Goal: Task Accomplishment & Management: Complete application form

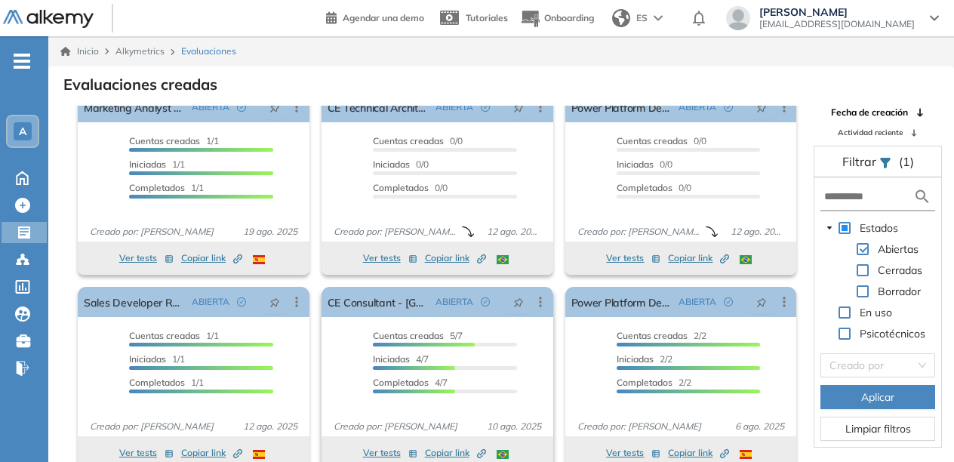
scroll to position [36, 0]
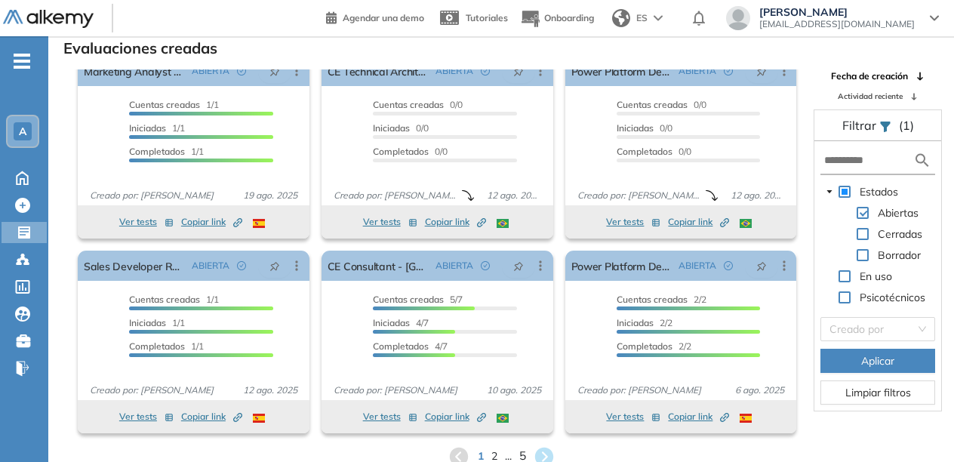
click at [525, 456] on span "5" at bounding box center [521, 456] width 7 height 17
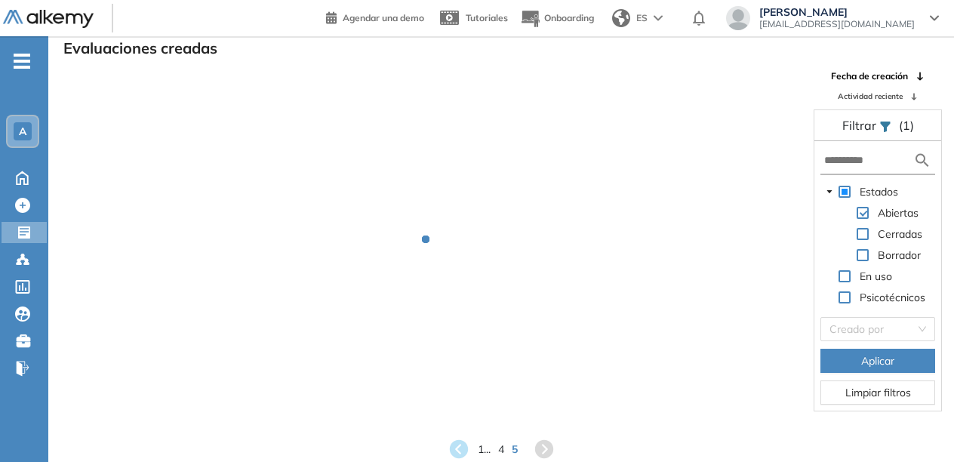
scroll to position [0, 0]
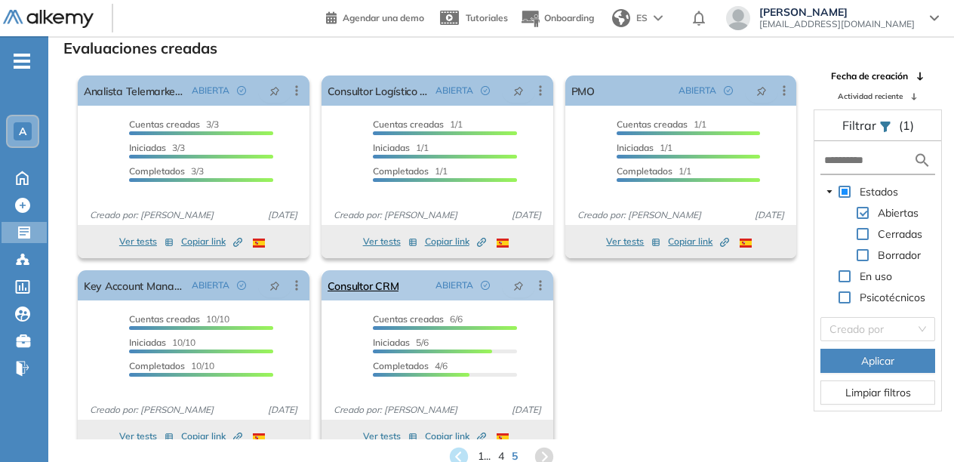
click at [535, 276] on div "ABIERTA" at bounding box center [488, 285] width 118 height 24
click at [535, 284] on icon at bounding box center [540, 285] width 15 height 15
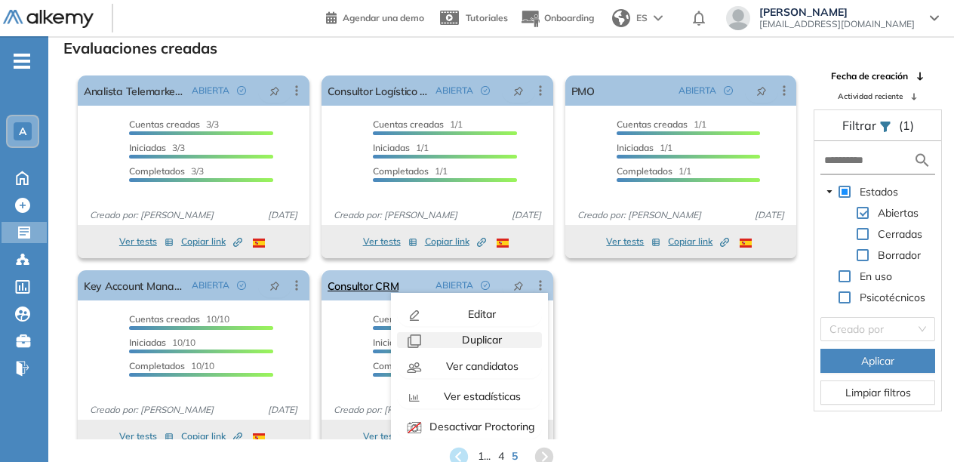
click at [478, 338] on span "Duplicar" at bounding box center [480, 340] width 43 height 14
click at [614, 337] on div "El proctoring será activado ¡Importante!: Los usuarios que ya realizaron la eva…" at bounding box center [437, 254] width 731 height 370
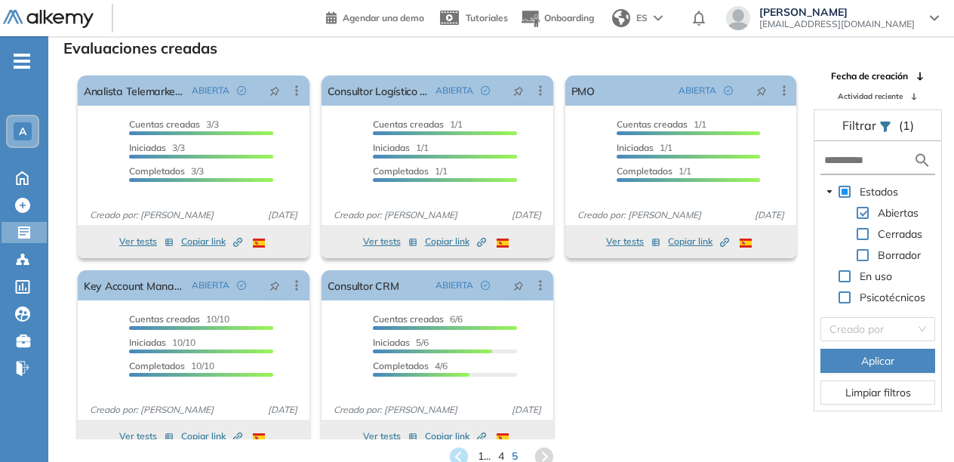
scroll to position [20, 0]
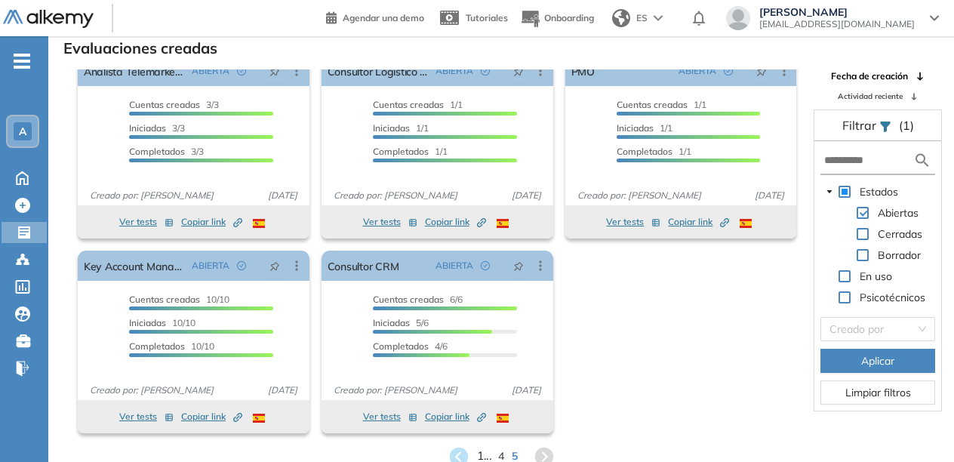
click at [482, 457] on span "1 ..." at bounding box center [484, 456] width 14 height 17
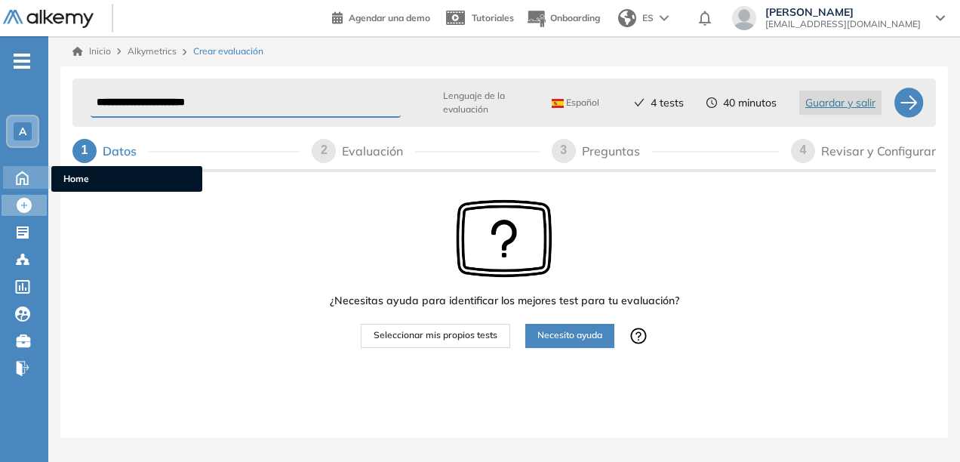
click at [24, 184] on icon at bounding box center [22, 177] width 11 height 13
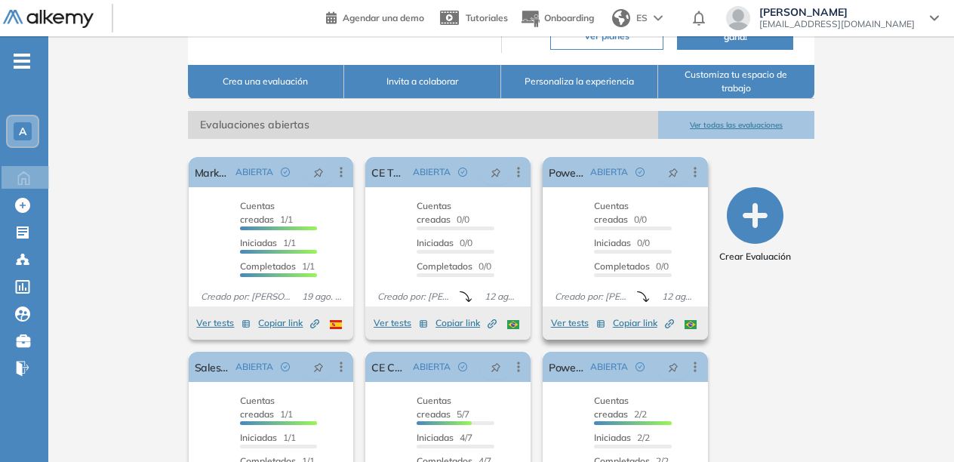
scroll to position [291, 0]
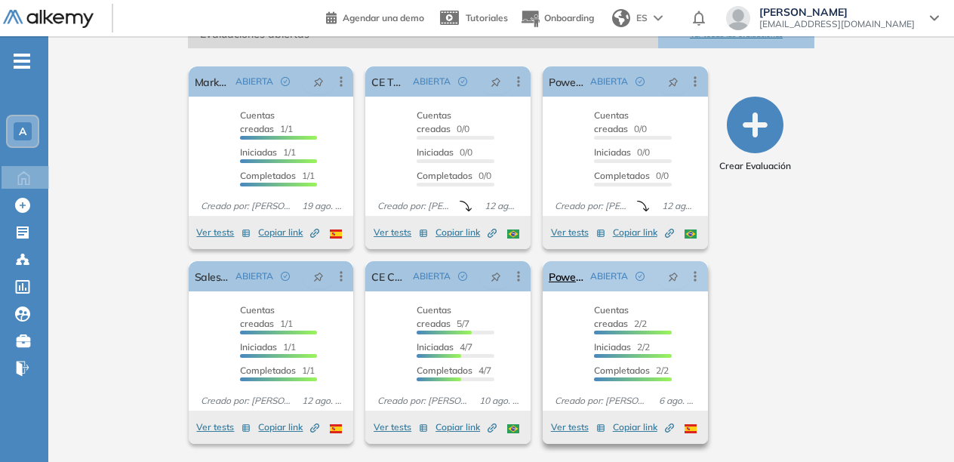
click at [692, 275] on icon at bounding box center [695, 276] width 15 height 15
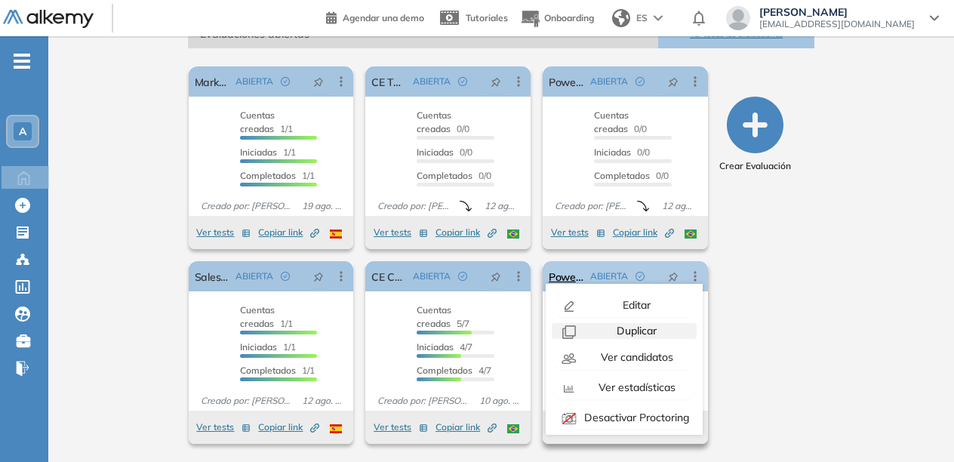
click at [614, 334] on span "Duplicar" at bounding box center [635, 331] width 43 height 14
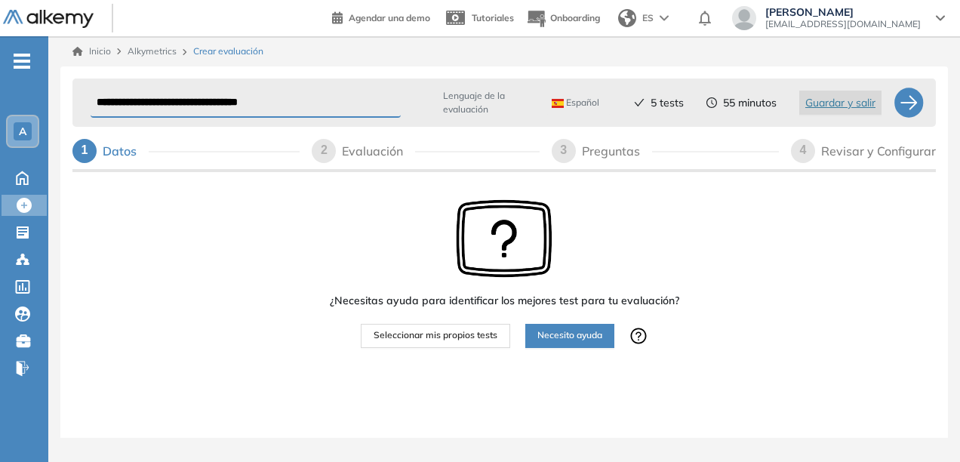
click at [355, 104] on input "**********" at bounding box center [246, 102] width 310 height 29
type input "**********"
click at [909, 104] on div at bounding box center [909, 103] width 30 height 30
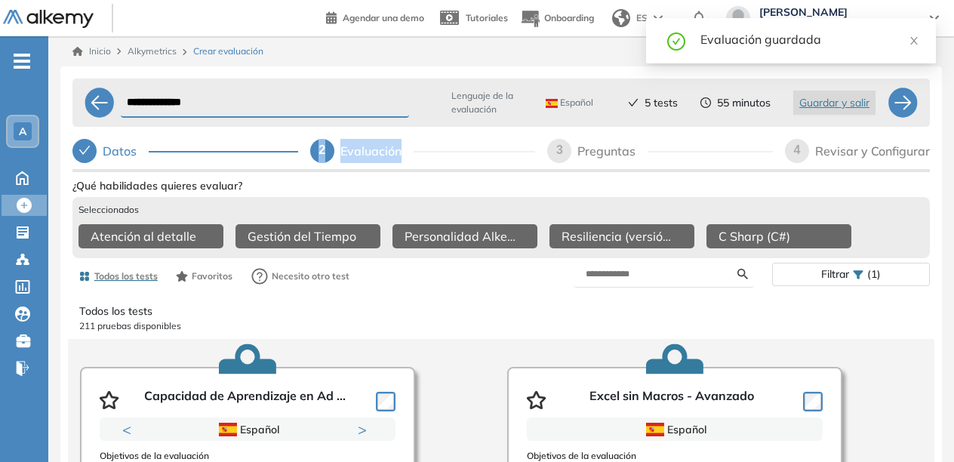
drag, startPoint x: 322, startPoint y: 154, endPoint x: 402, endPoint y: 148, distance: 81.0
click at [402, 148] on div "2 Evaluación" at bounding box center [423, 151] width 226 height 24
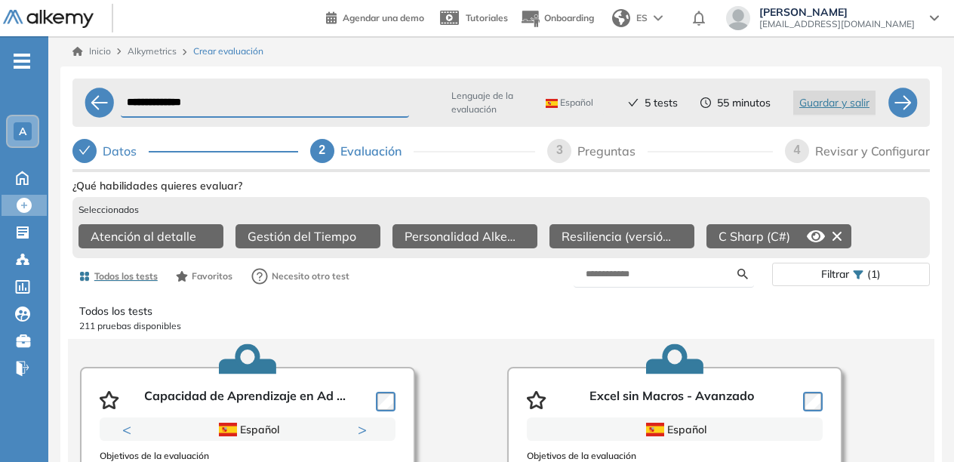
click at [835, 235] on icon at bounding box center [836, 236] width 9 height 9
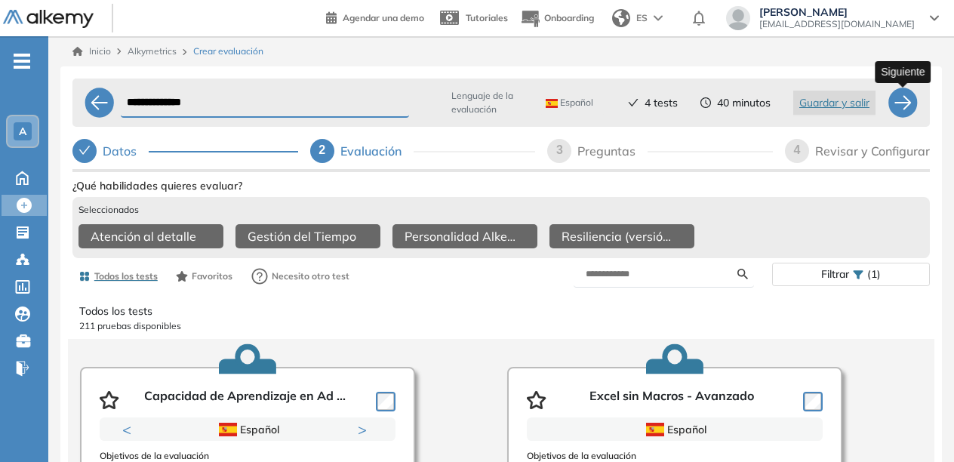
click at [894, 103] on div at bounding box center [903, 103] width 30 height 30
select select "*****"
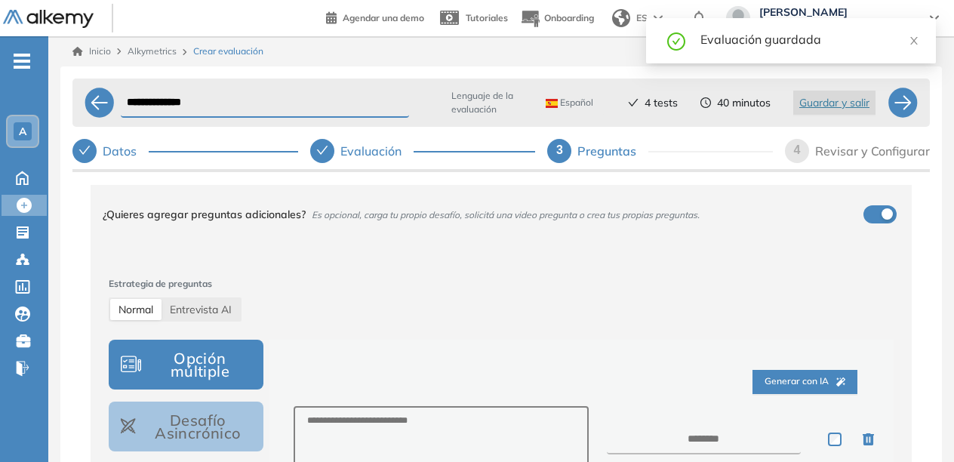
scroll to position [109, 0]
click at [868, 212] on div "¿Quieres agregar preguntas adicionales? Es opcional, carga tu propio desafío, s…" at bounding box center [492, 215] width 779 height 41
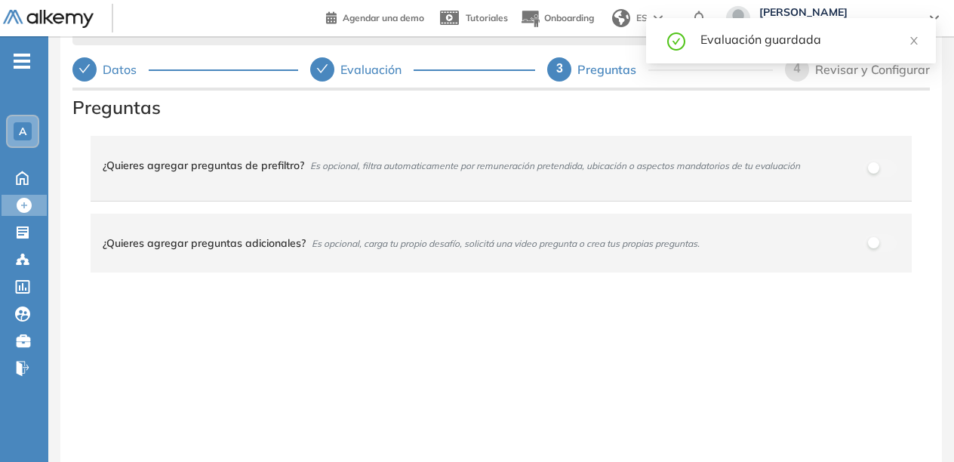
scroll to position [0, 0]
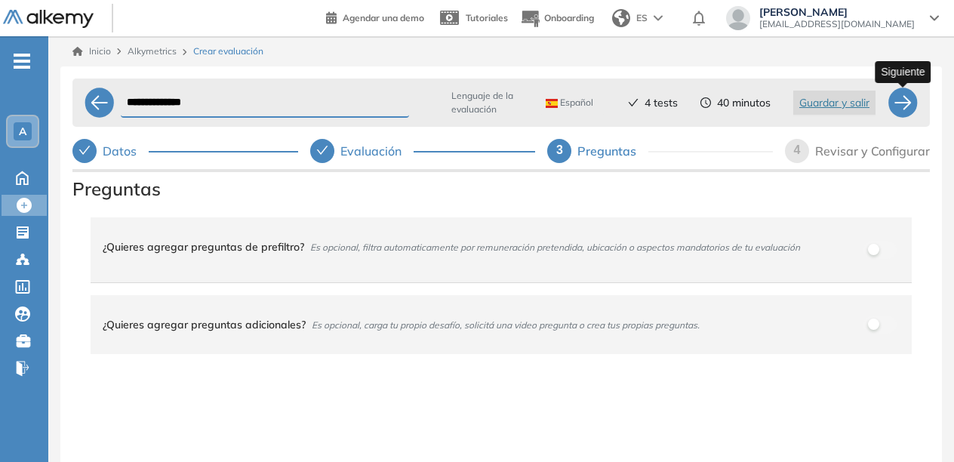
click at [895, 105] on div at bounding box center [903, 103] width 30 height 30
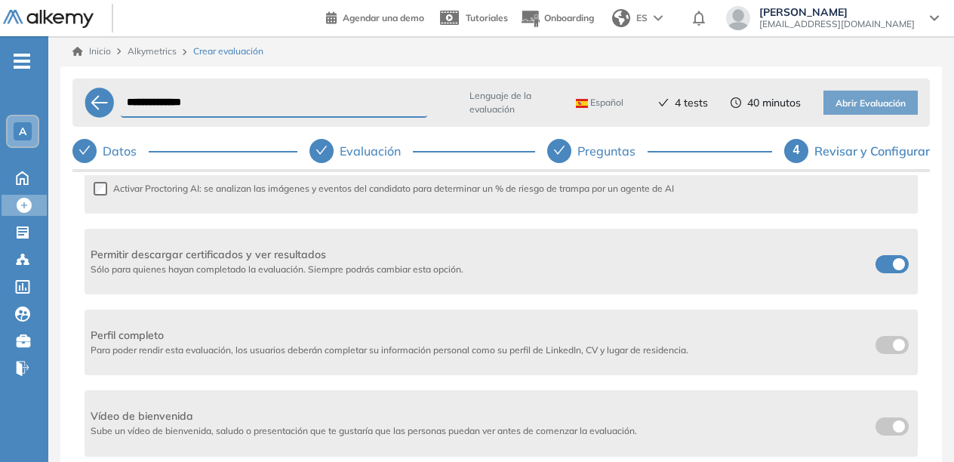
scroll to position [9, 0]
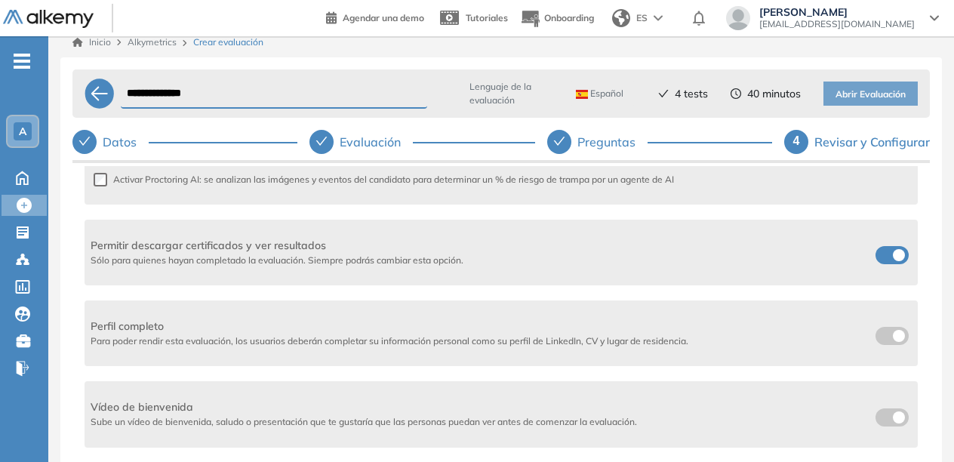
click at [886, 250] on label at bounding box center [891, 255] width 33 height 18
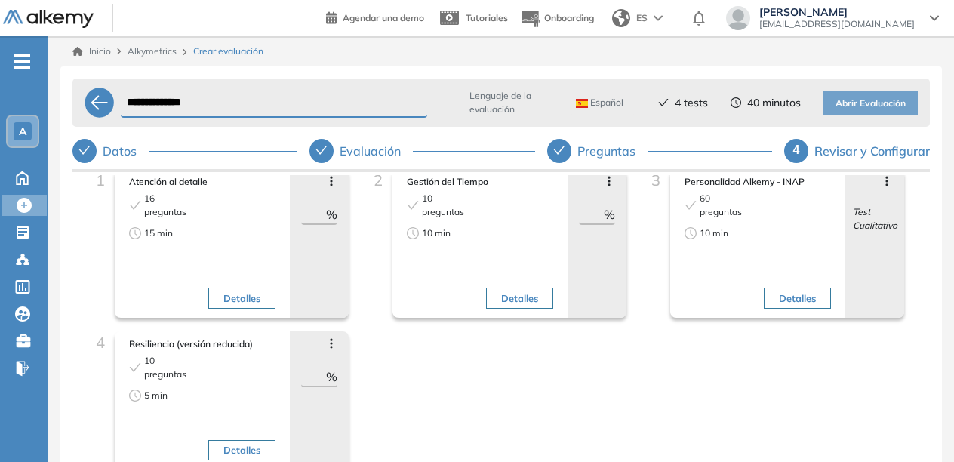
scroll to position [26, 0]
click at [595, 216] on input "**" at bounding box center [591, 217] width 24 height 18
type input "*"
type input "**"
click at [429, 386] on div "1 Atención al detalle 16 preguntas 15 min Detalles Avanzar posición Retroceder …" at bounding box center [501, 327] width 833 height 313
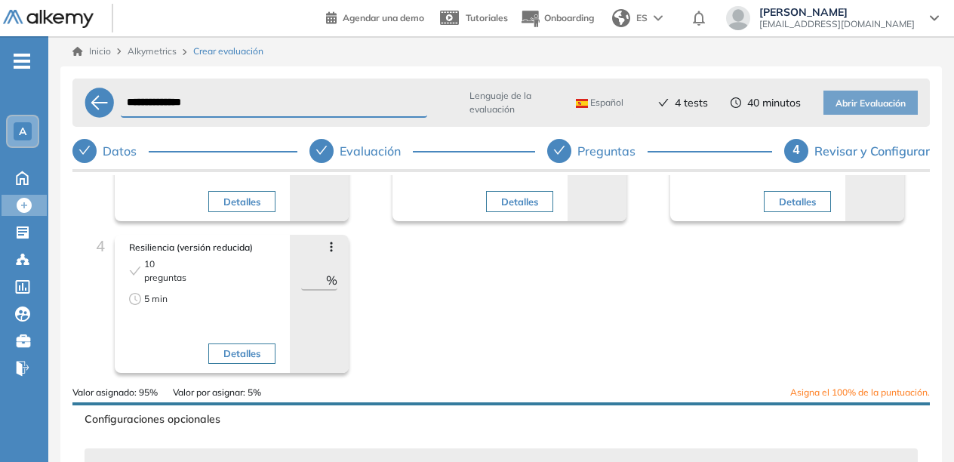
scroll to position [109, 0]
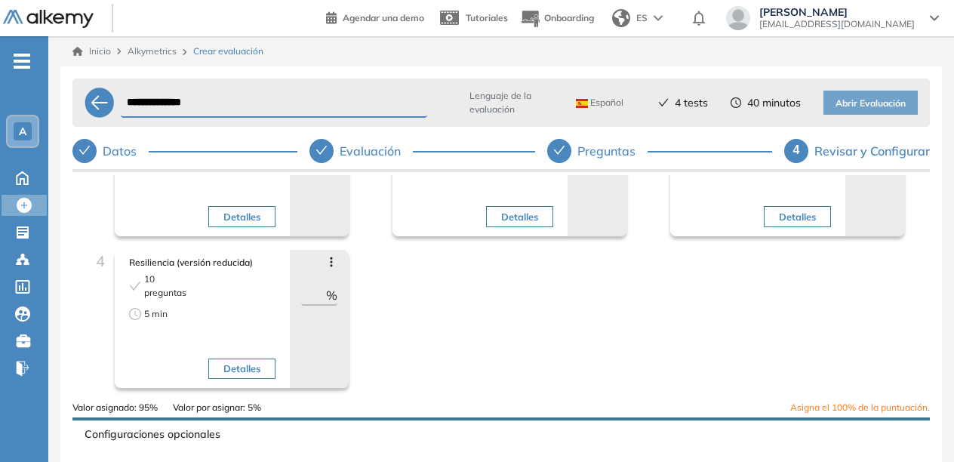
click at [319, 293] on input "**" at bounding box center [313, 295] width 24 height 18
type input "*"
type input "**"
click at [487, 315] on div "1 Atención al detalle 16 preguntas 15 min Detalles Avanzar posición Retroceder …" at bounding box center [501, 244] width 833 height 313
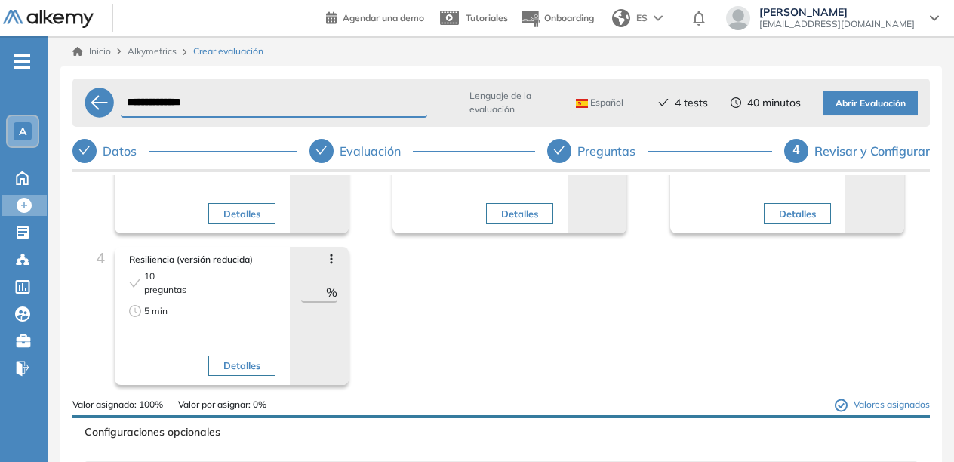
scroll to position [33, 0]
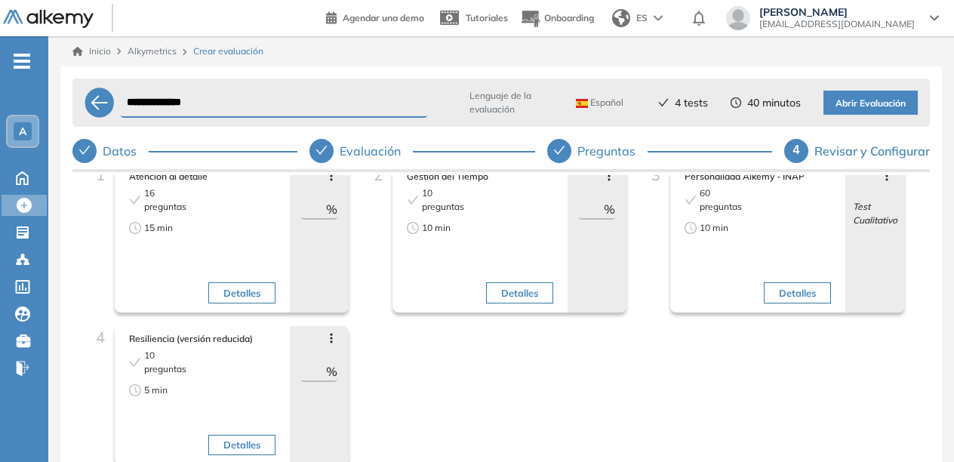
click at [876, 97] on span "Abrir Evaluación" at bounding box center [870, 104] width 70 height 14
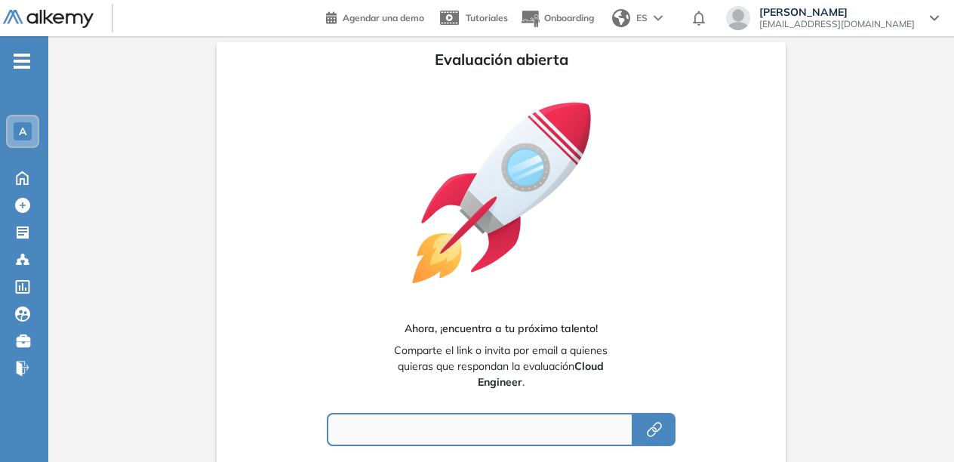
type input "**********"
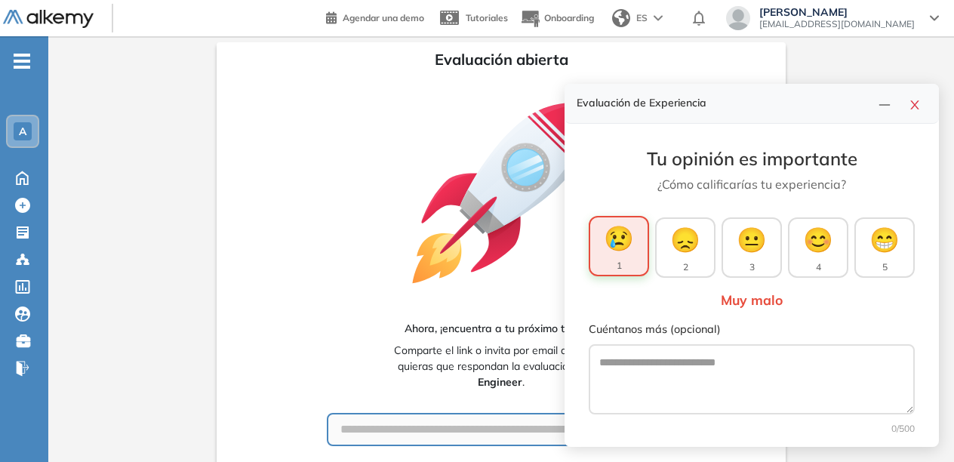
click at [606, 235] on span "😢" at bounding box center [619, 238] width 30 height 36
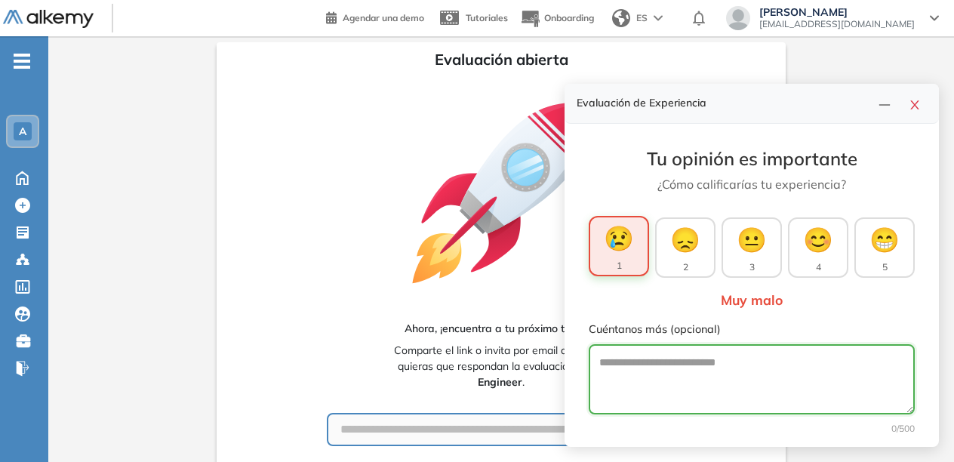
click at [761, 371] on textarea "Cuéntanos más (opcional)" at bounding box center [752, 379] width 326 height 70
type textarea "*"
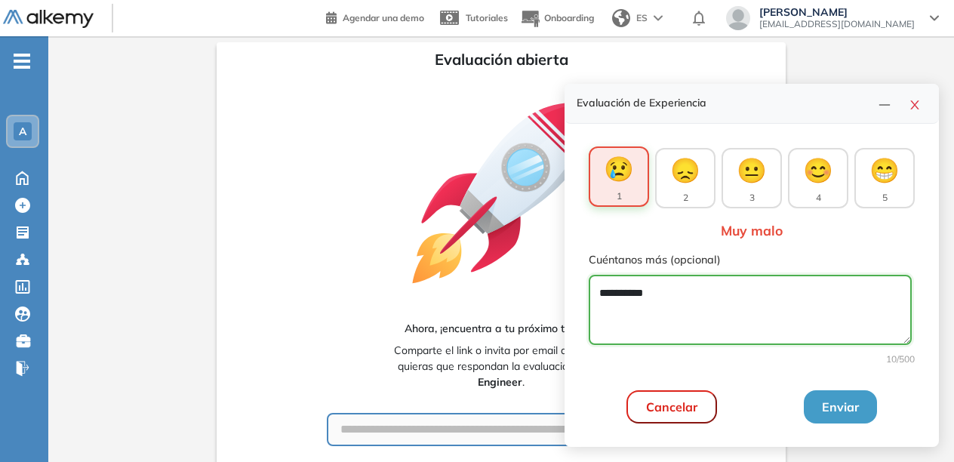
type textarea "**********"
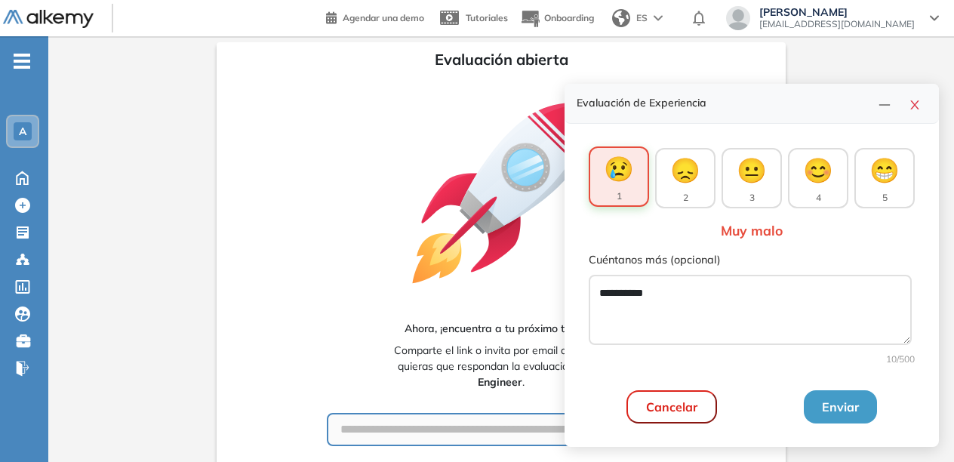
click at [817, 405] on button "Enviar" at bounding box center [840, 406] width 73 height 33
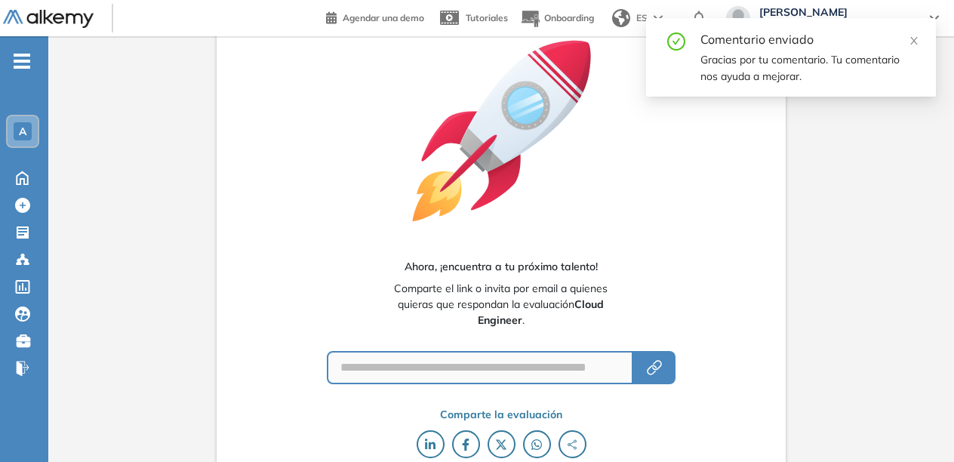
scroll to position [120, 0]
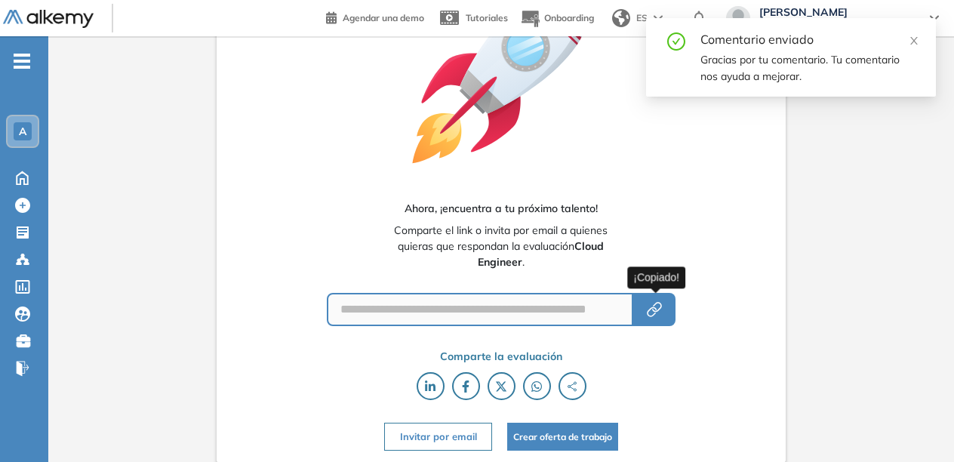
click at [651, 317] on icon "button" at bounding box center [654, 309] width 18 height 18
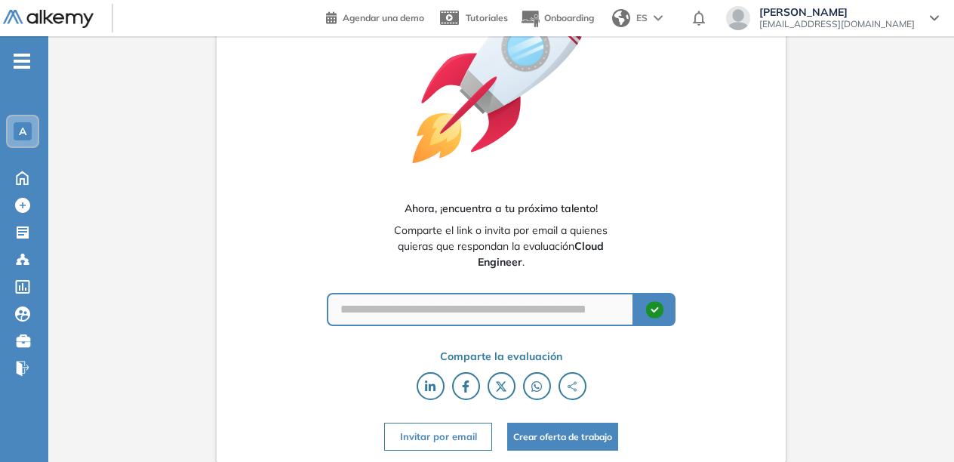
scroll to position [0, 0]
